Goal: Task Accomplishment & Management: Manage account settings

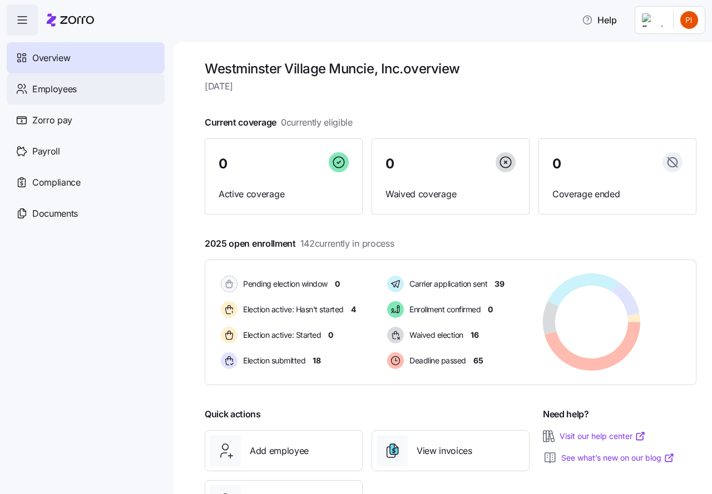
click at [54, 88] on span "Employees" at bounding box center [54, 89] width 44 height 14
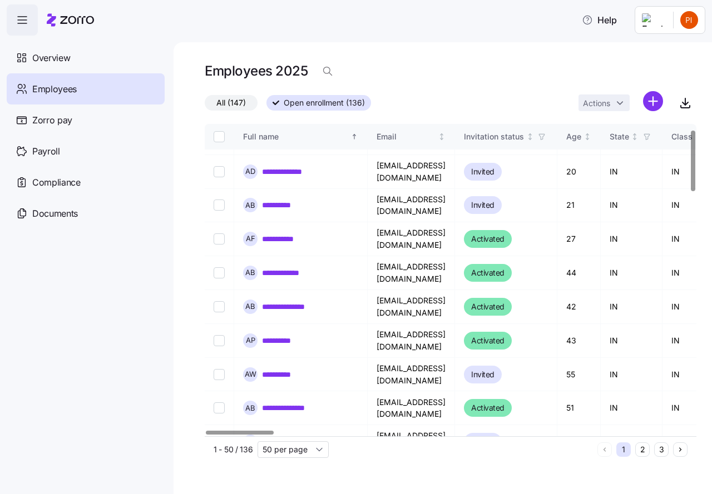
scroll to position [42, 0]
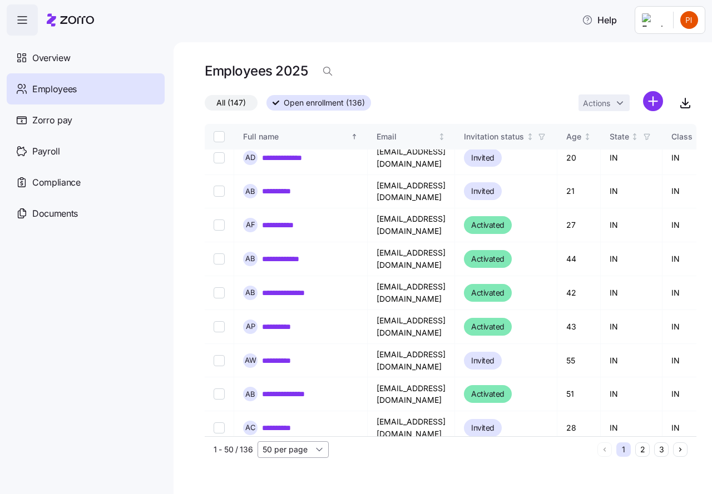
click at [319, 450] on input "50 per page" at bounding box center [292, 449] width 71 height 17
click at [286, 427] on span "150 per page" at bounding box center [290, 424] width 48 height 12
type input "150 per page"
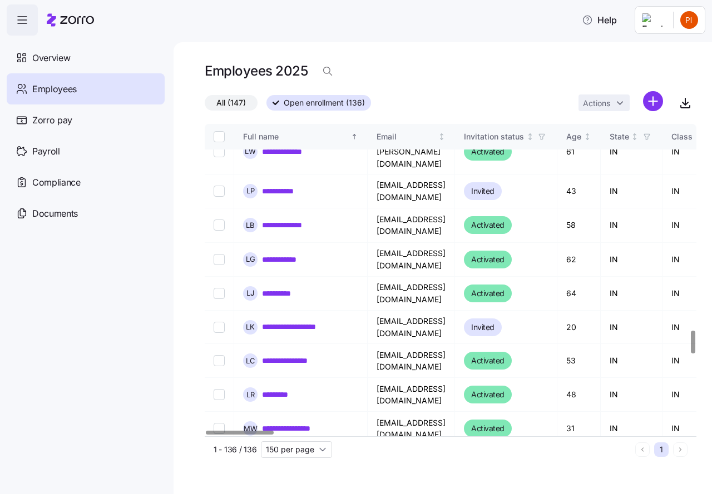
scroll to position [2849, 0]
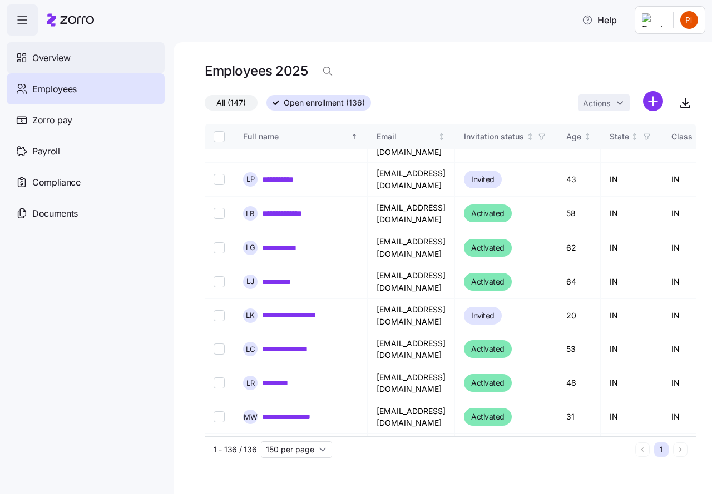
click at [47, 61] on span "Overview" at bounding box center [51, 58] width 38 height 14
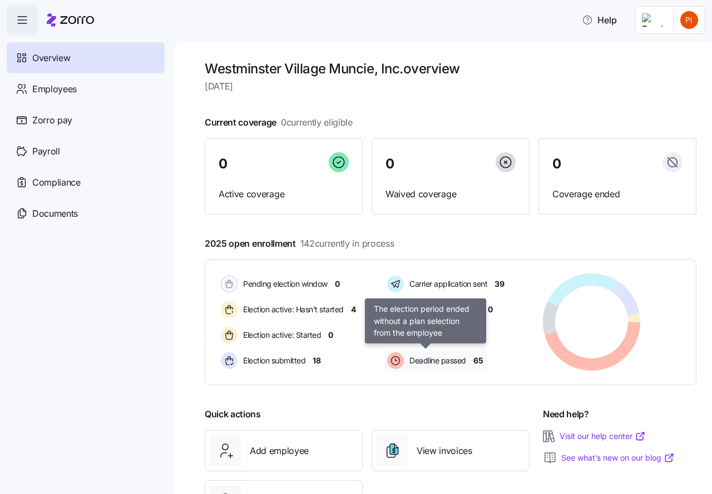
click at [422, 360] on span "Deadline passed" at bounding box center [436, 360] width 60 height 11
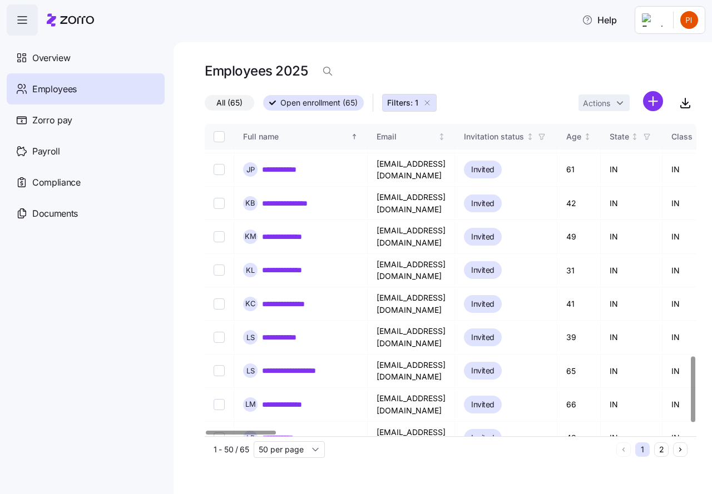
scroll to position [1130, 0]
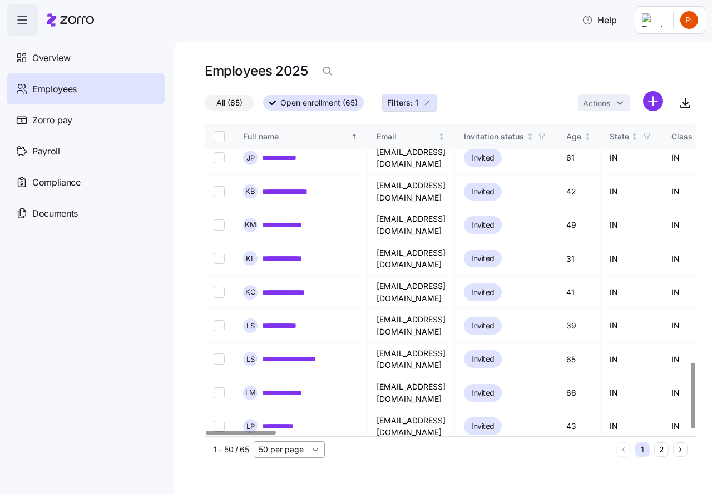
click at [318, 449] on input "50 per page" at bounding box center [289, 449] width 71 height 17
click at [291, 409] on span "100 per page" at bounding box center [286, 407] width 49 height 12
type input "100 per page"
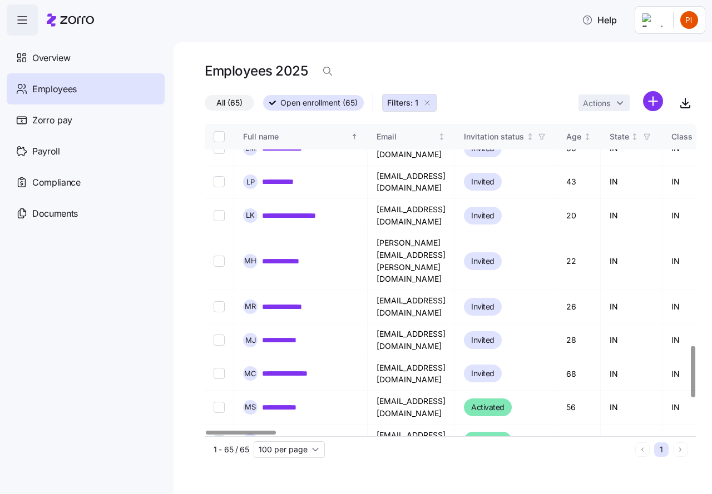
scroll to position [1361, 0]
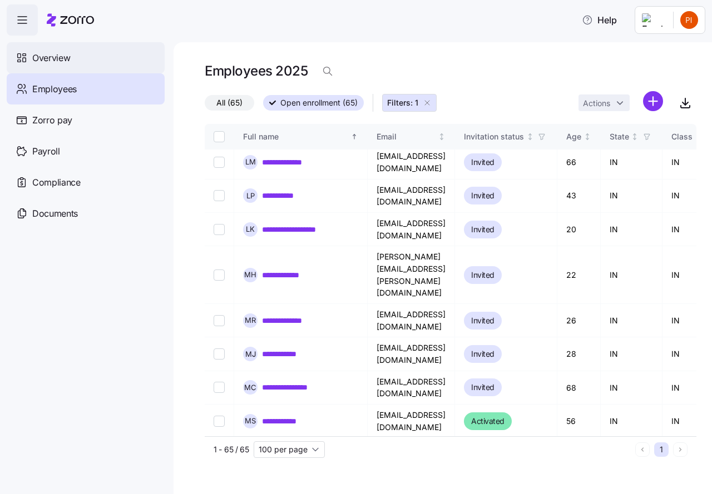
click at [64, 56] on span "Overview" at bounding box center [51, 58] width 38 height 14
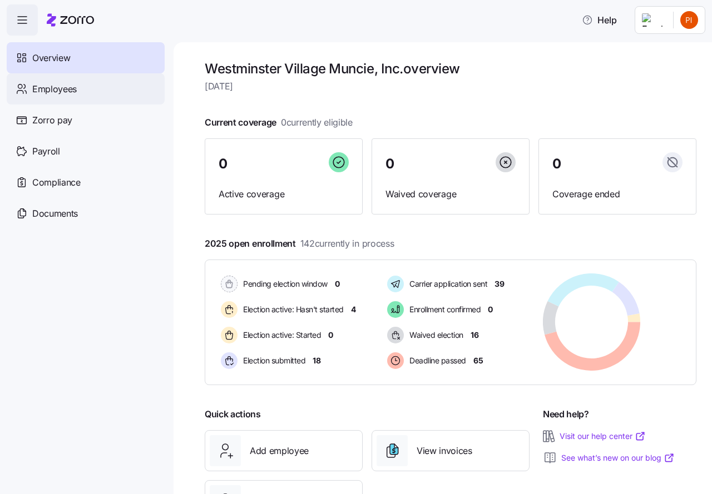
click at [60, 88] on span "Employees" at bounding box center [54, 89] width 44 height 14
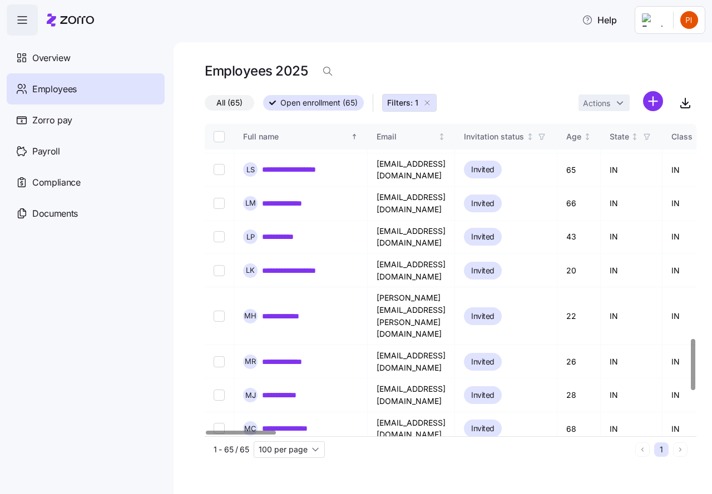
scroll to position [1320, 0]
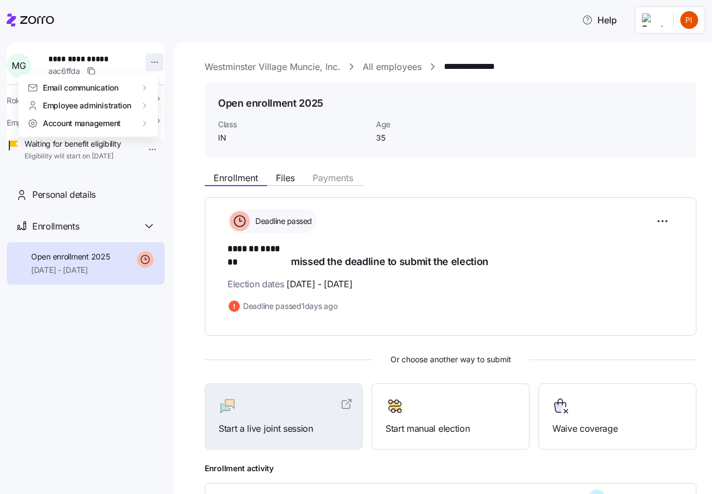
click at [147, 62] on html "**********" at bounding box center [356, 244] width 712 height 488
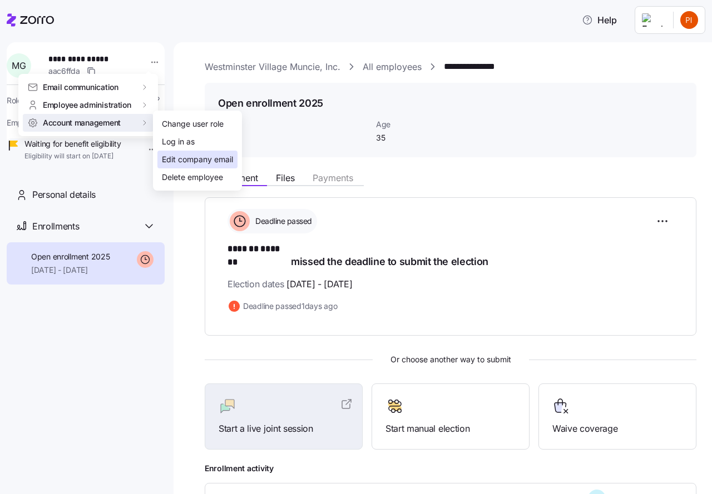
click at [175, 160] on div "Edit company email" at bounding box center [197, 159] width 71 height 12
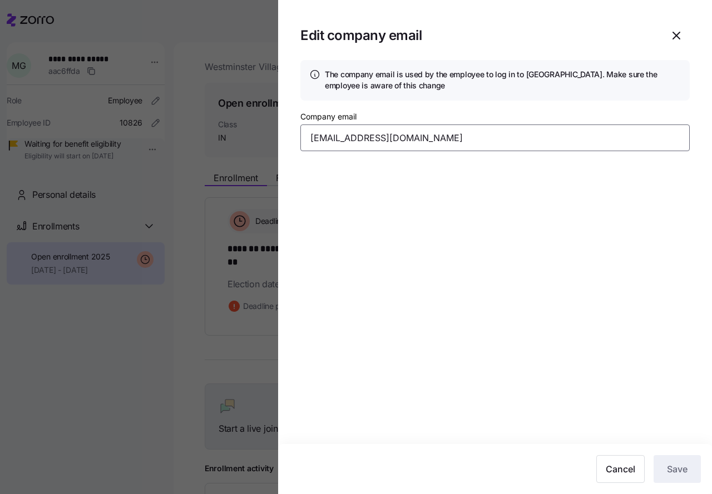
click at [430, 137] on input "[EMAIL_ADDRESS][DOMAIN_NAME]" at bounding box center [494, 138] width 389 height 27
type input "mama3lette@gmail.com"
click at [681, 468] on span "Save" at bounding box center [677, 469] width 21 height 13
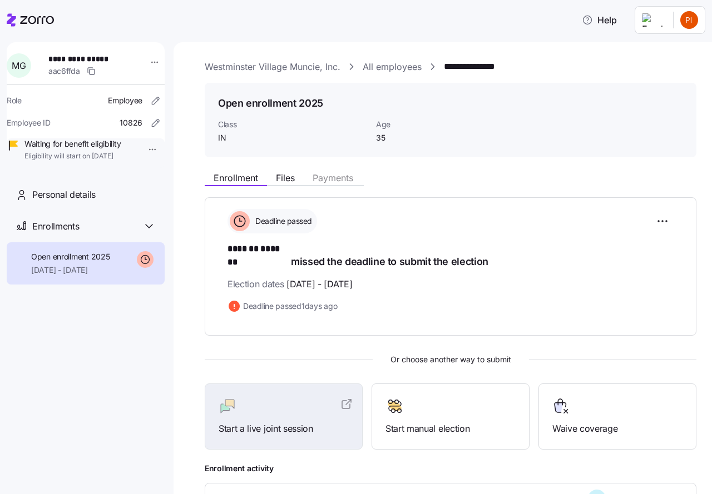
click at [394, 68] on link "All employees" at bounding box center [391, 67] width 59 height 14
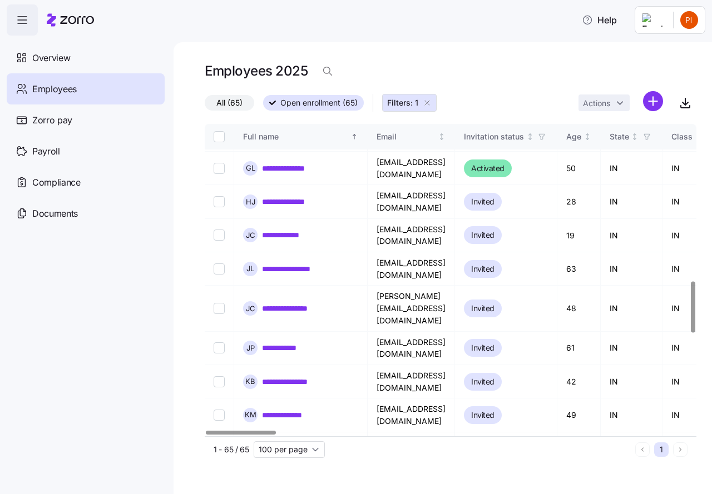
scroll to position [806, 0]
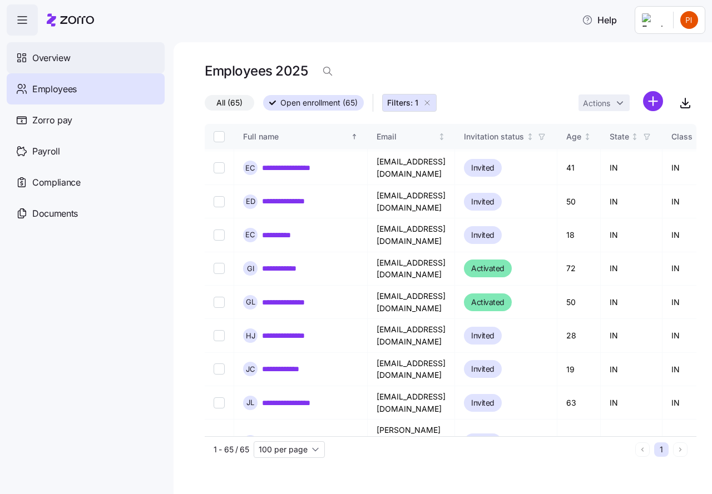
click at [54, 56] on span "Overview" at bounding box center [51, 58] width 38 height 14
